Goal: Transaction & Acquisition: Purchase product/service

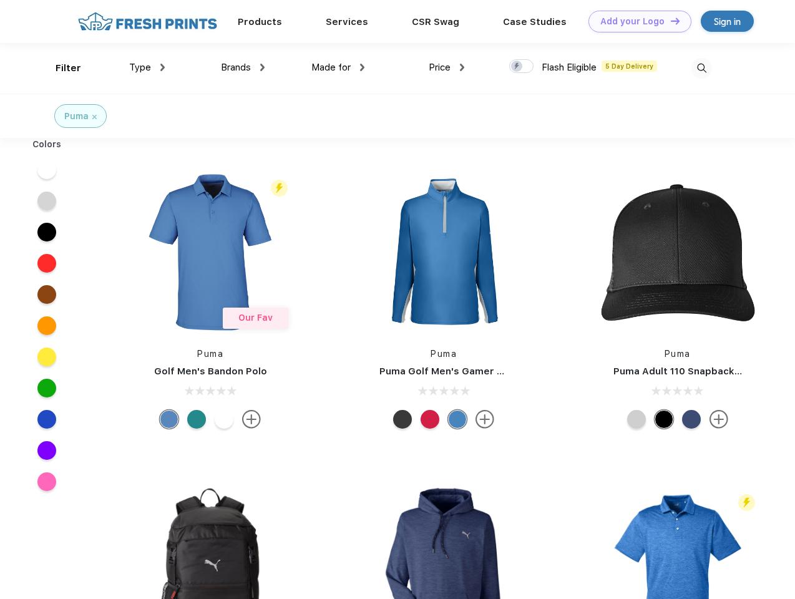
click at [635, 21] on link "Add your Logo Design Tool" at bounding box center [639, 22] width 103 height 22
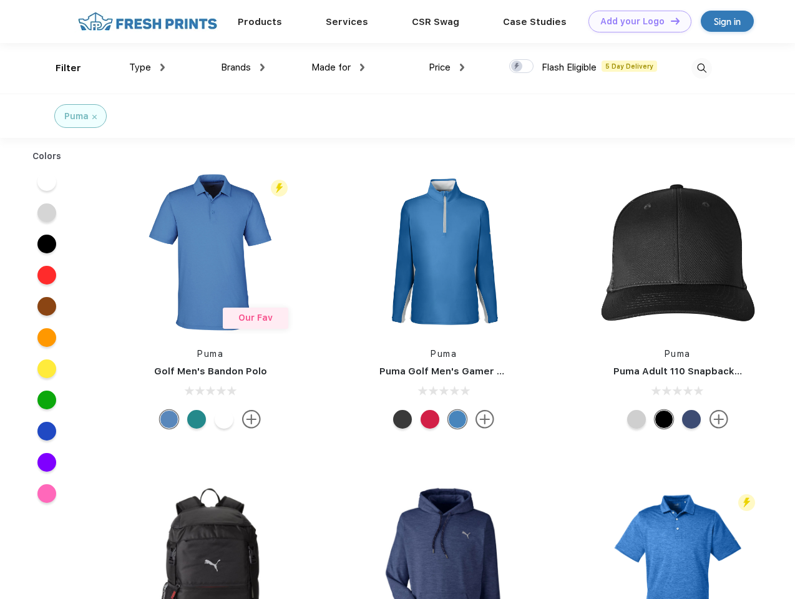
click at [0, 0] on div "Design Tool" at bounding box center [0, 0] width 0 height 0
click at [669, 21] on link "Add your Logo Design Tool" at bounding box center [639, 22] width 103 height 22
click at [60, 68] on div "Filter" at bounding box center [69, 68] width 26 height 14
click at [147, 67] on span "Type" at bounding box center [140, 67] width 22 height 11
click at [243, 67] on span "Brands" at bounding box center [236, 67] width 30 height 11
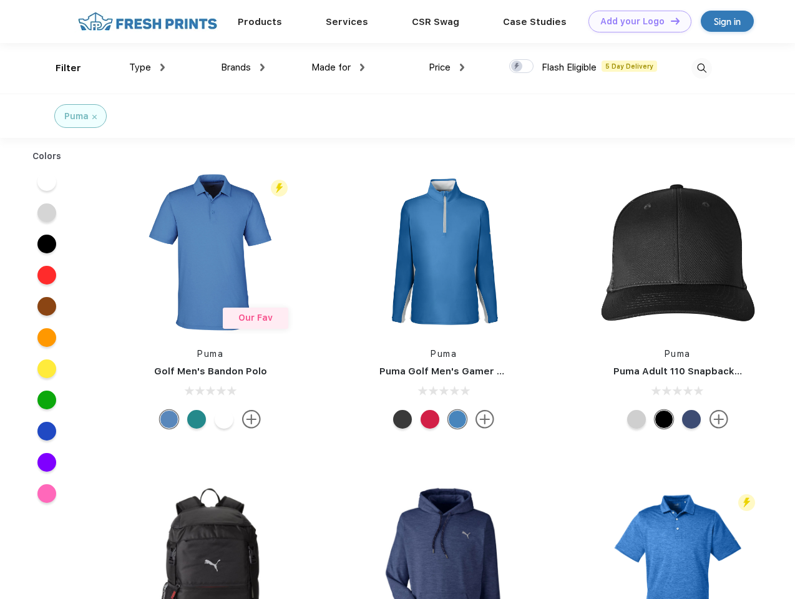
click at [338, 67] on span "Made for" at bounding box center [330, 67] width 39 height 11
click at [447, 67] on span "Price" at bounding box center [440, 67] width 22 height 11
click at [521, 67] on div at bounding box center [521, 66] width 24 height 14
click at [517, 67] on input "checkbox" at bounding box center [513, 63] width 8 height 8
click at [701, 68] on img at bounding box center [701, 68] width 21 height 21
